Goal: Check status: Check status

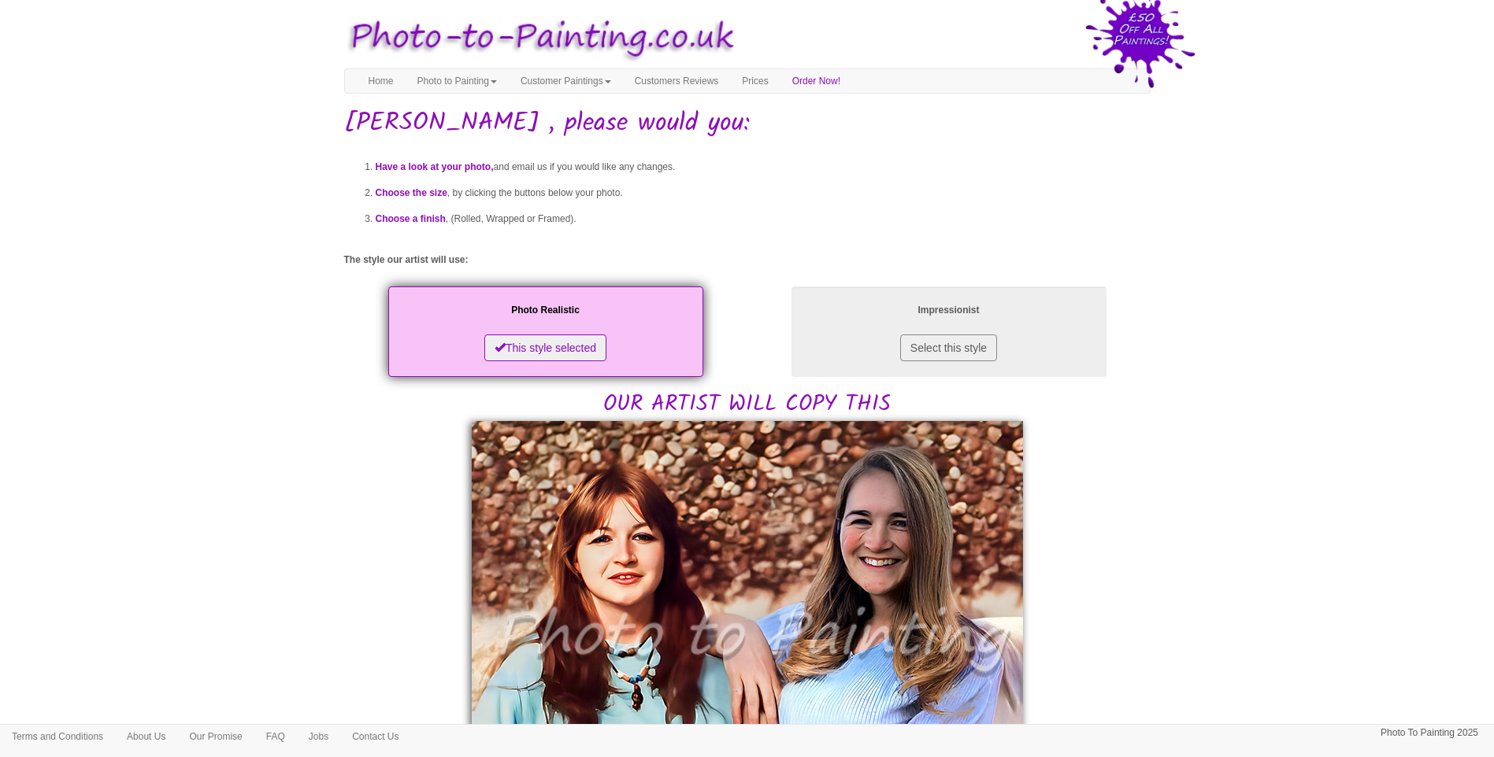
scroll to position [268, 0]
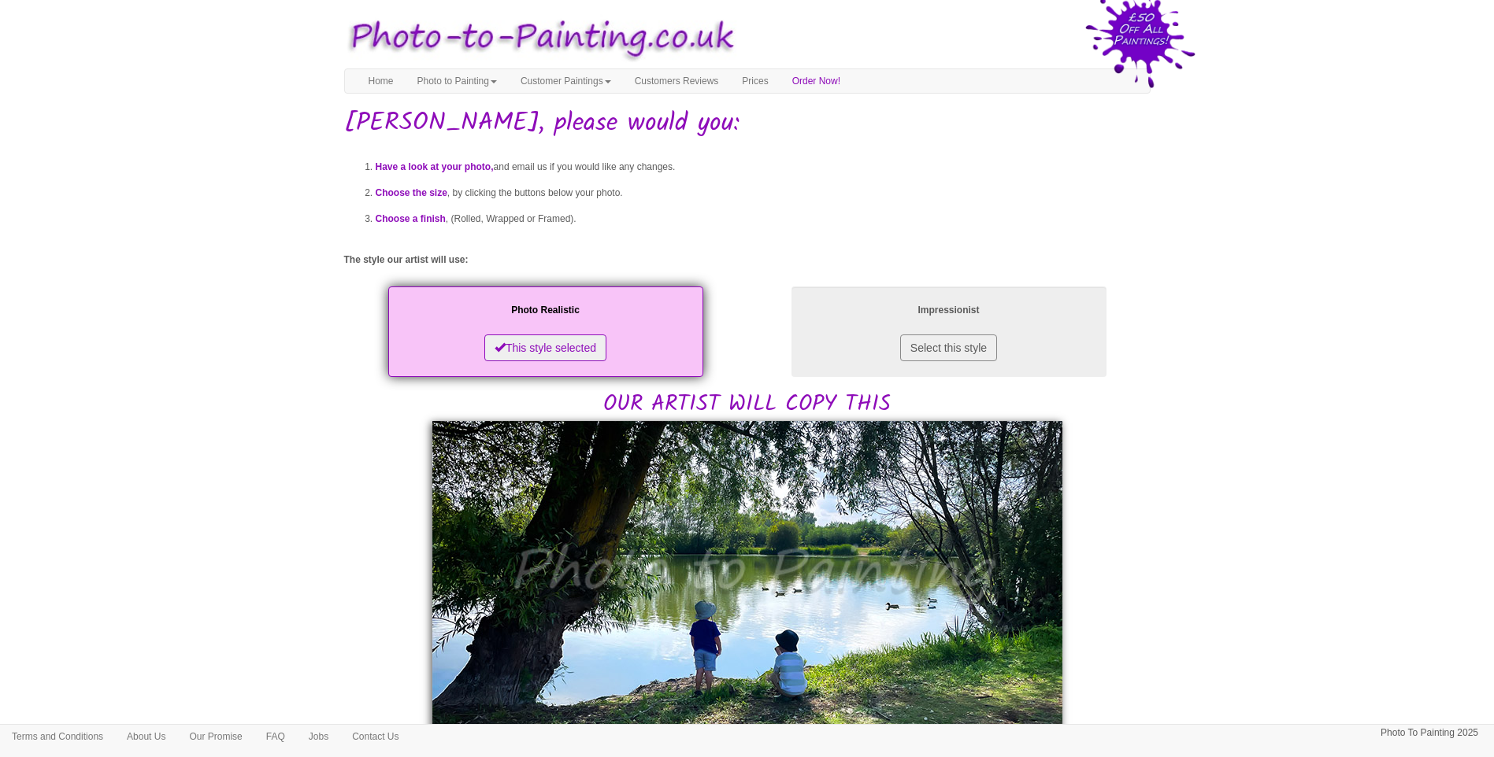
click at [1271, 481] on body "Your painting - risk free Toggle navigation Menu Home Photo to Painting Photo t…" at bounding box center [747, 750] width 1494 height 1484
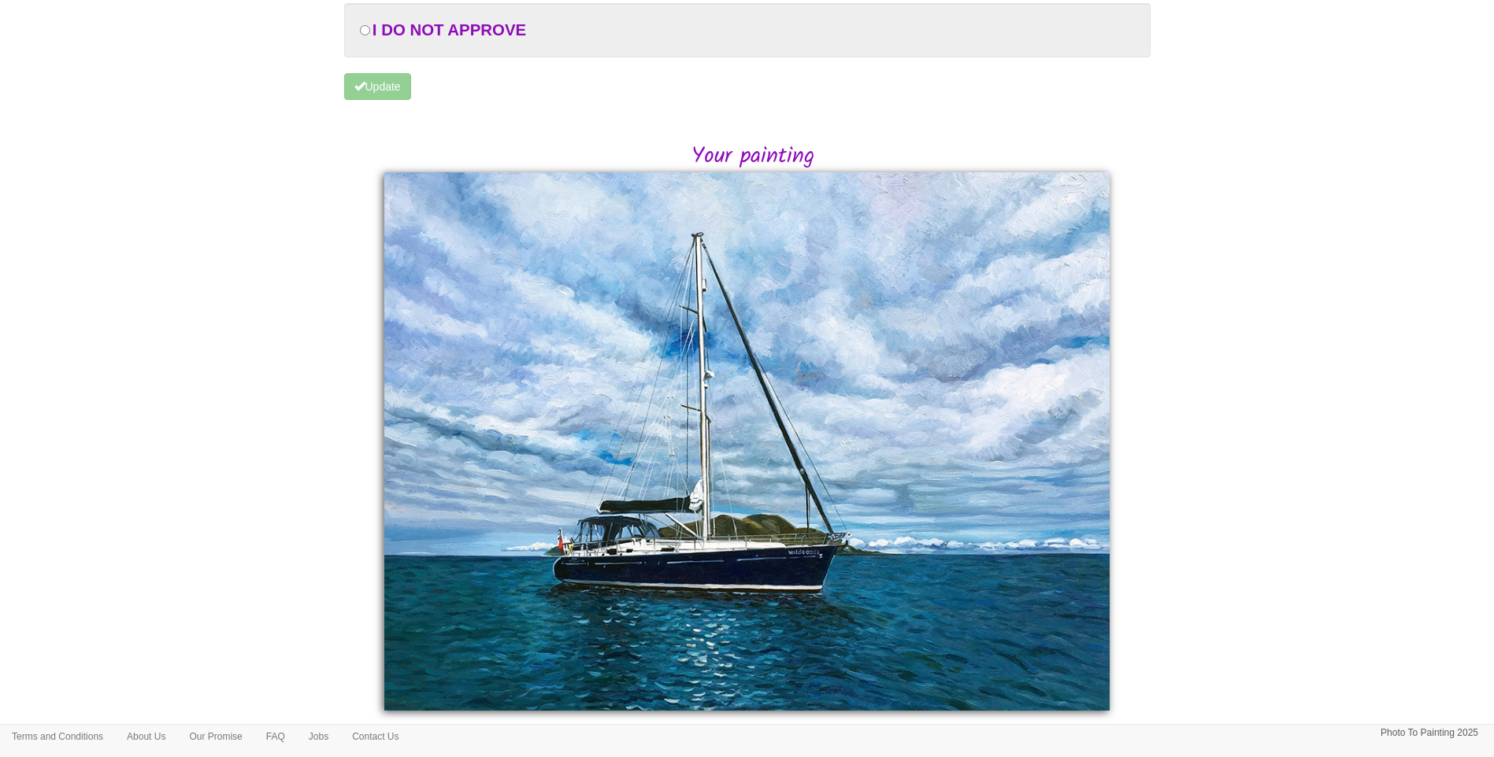
scroll to position [228, 0]
